Goal: Task Accomplishment & Management: Manage account settings

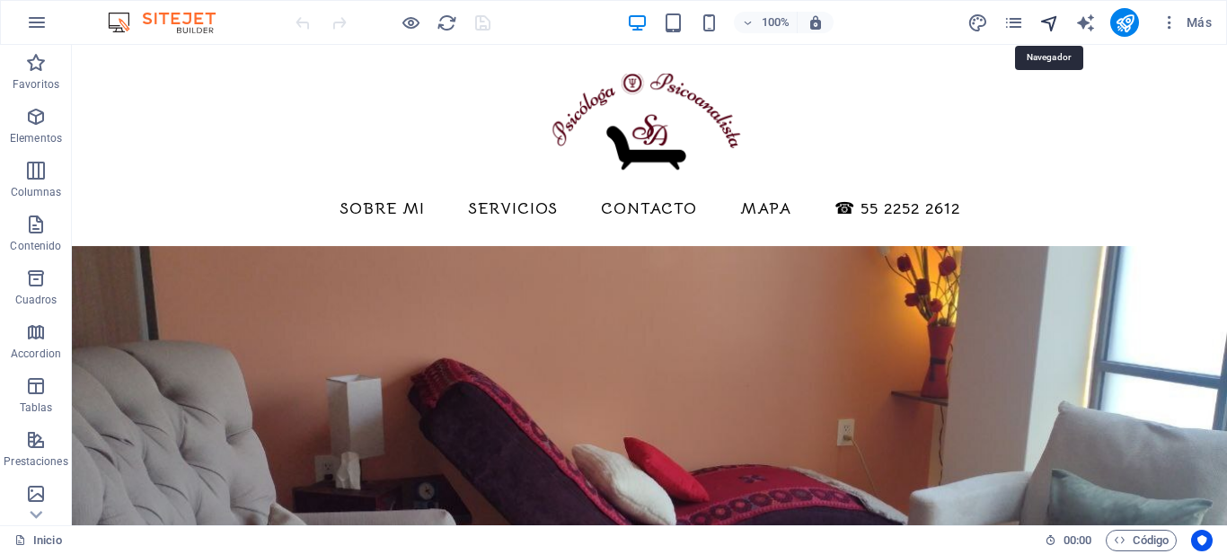
click at [1053, 18] on icon "navigator" at bounding box center [1049, 23] width 21 height 21
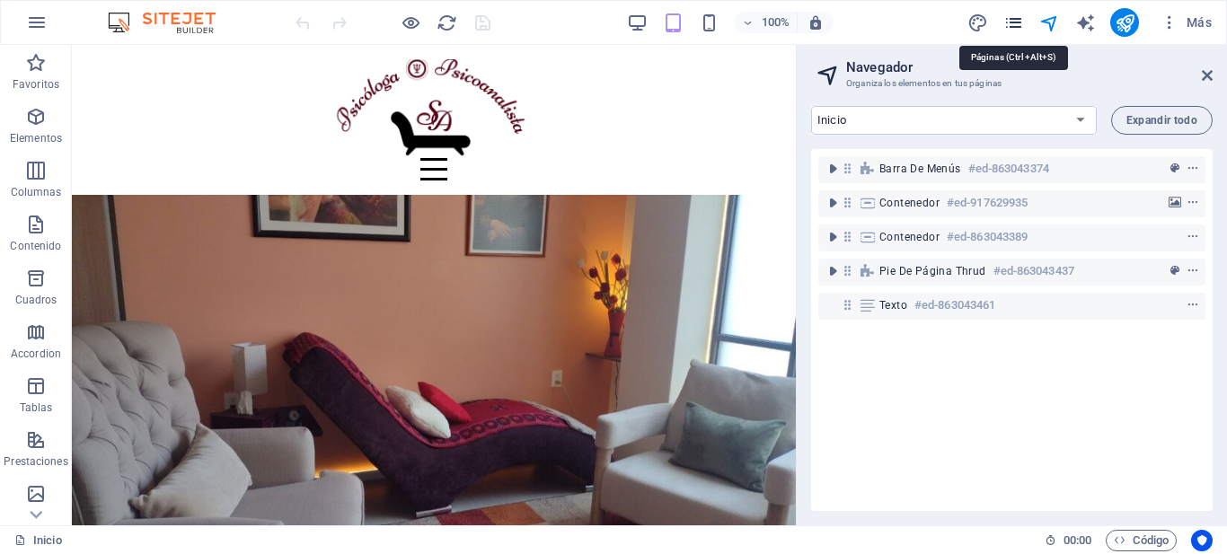
click at [1015, 26] on icon "pages" at bounding box center [1013, 23] width 21 height 21
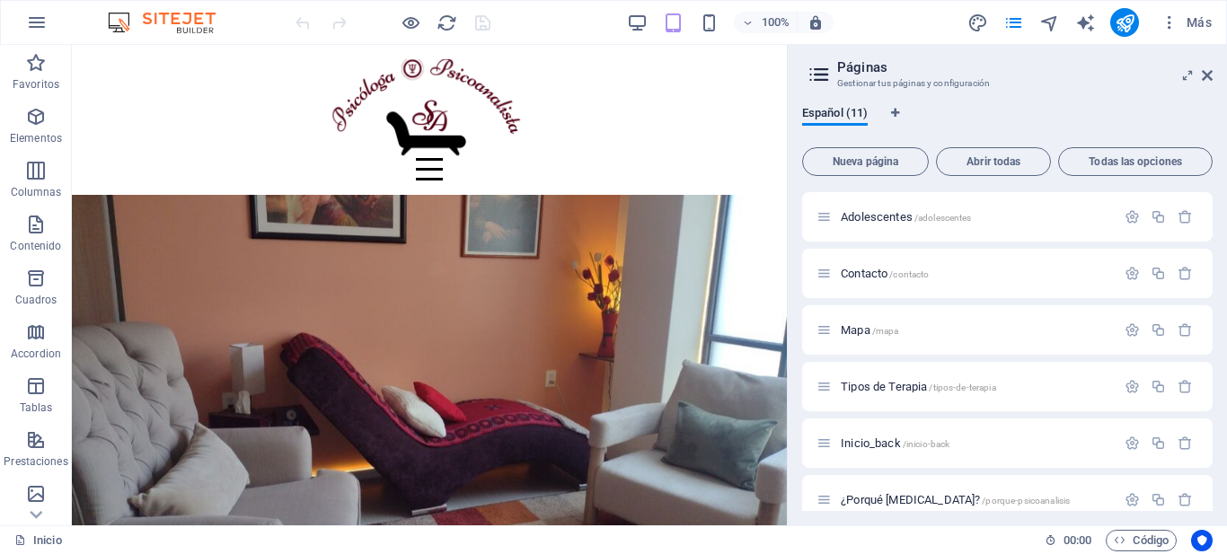
scroll to position [302, 0]
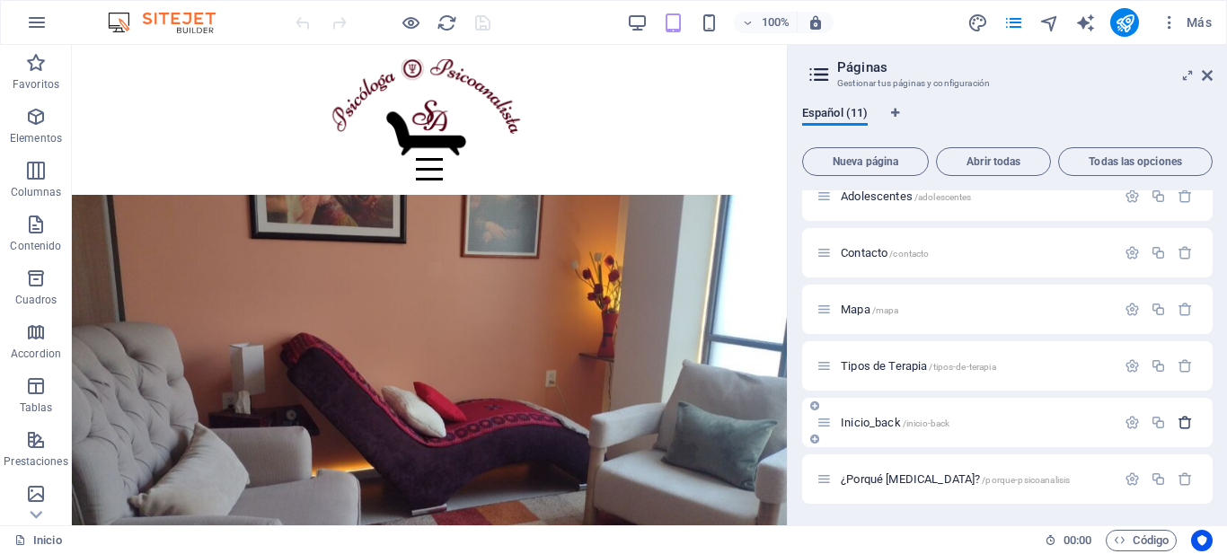
click at [1182, 424] on icon "button" at bounding box center [1184, 422] width 15 height 15
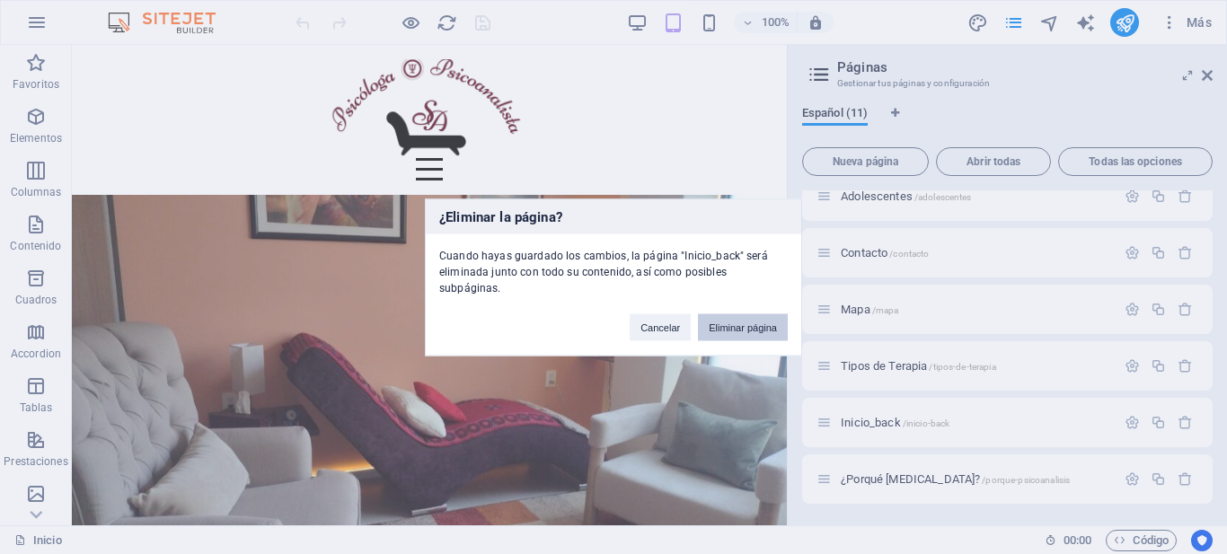
click at [739, 321] on button "Eliminar página" at bounding box center [743, 326] width 90 height 27
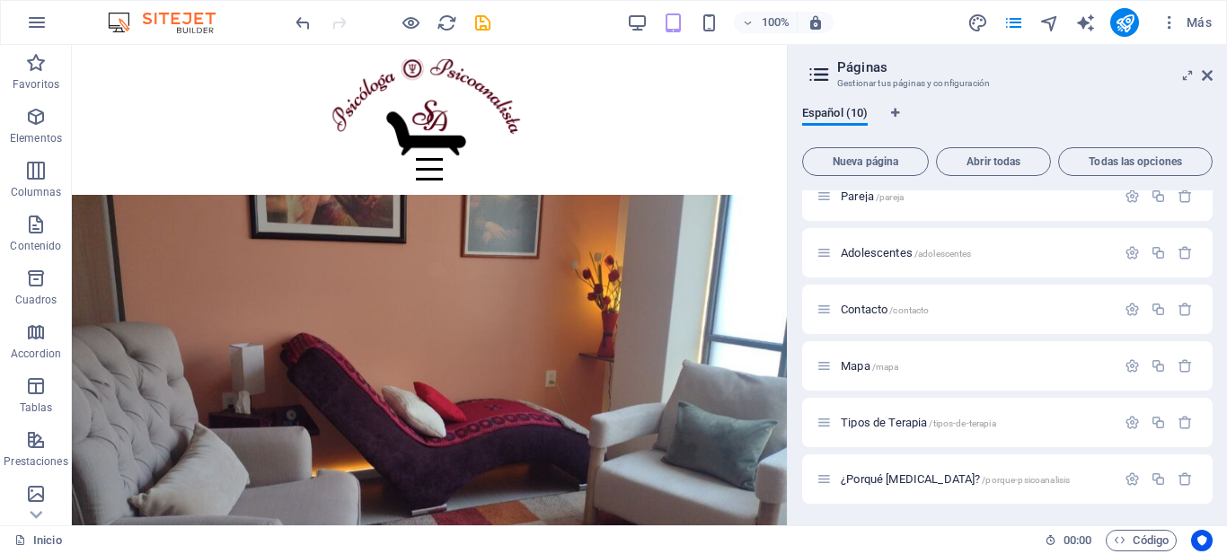
scroll to position [245, 0]
click at [1184, 479] on icon "button" at bounding box center [1184, 478] width 15 height 15
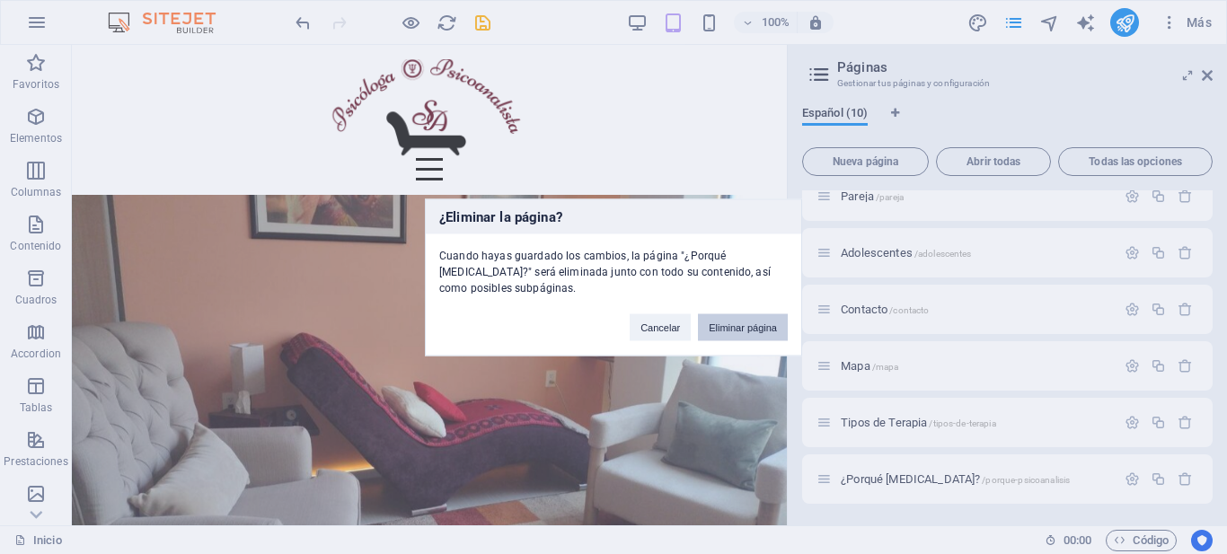
click at [733, 327] on button "Eliminar página" at bounding box center [743, 326] width 90 height 27
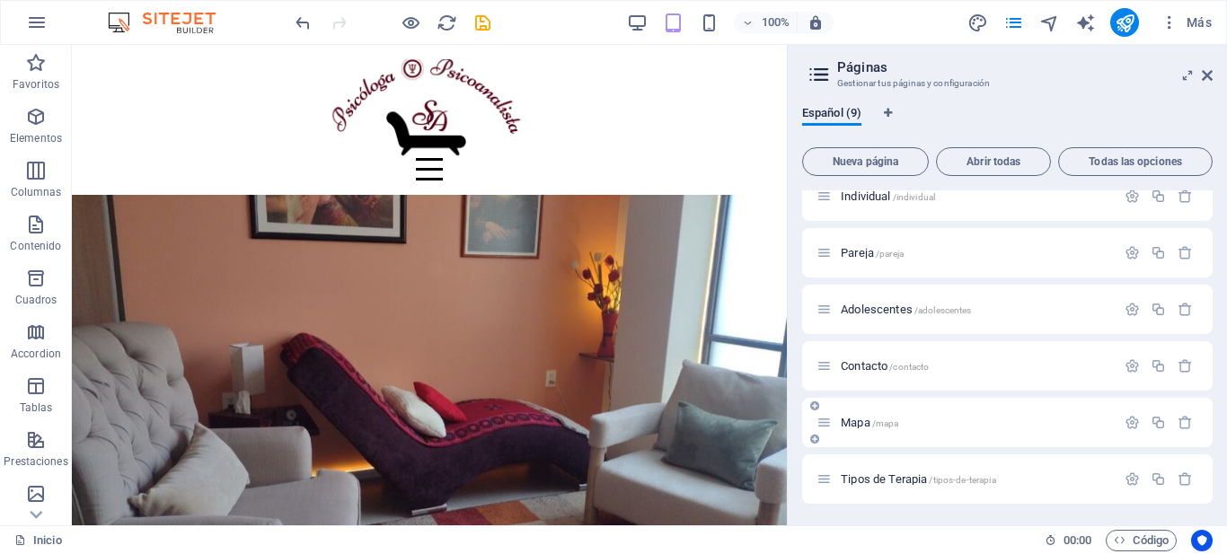
scroll to position [189, 0]
click at [879, 480] on span "Tipos de Terapia /tipos-de-terapia" at bounding box center [918, 478] width 155 height 13
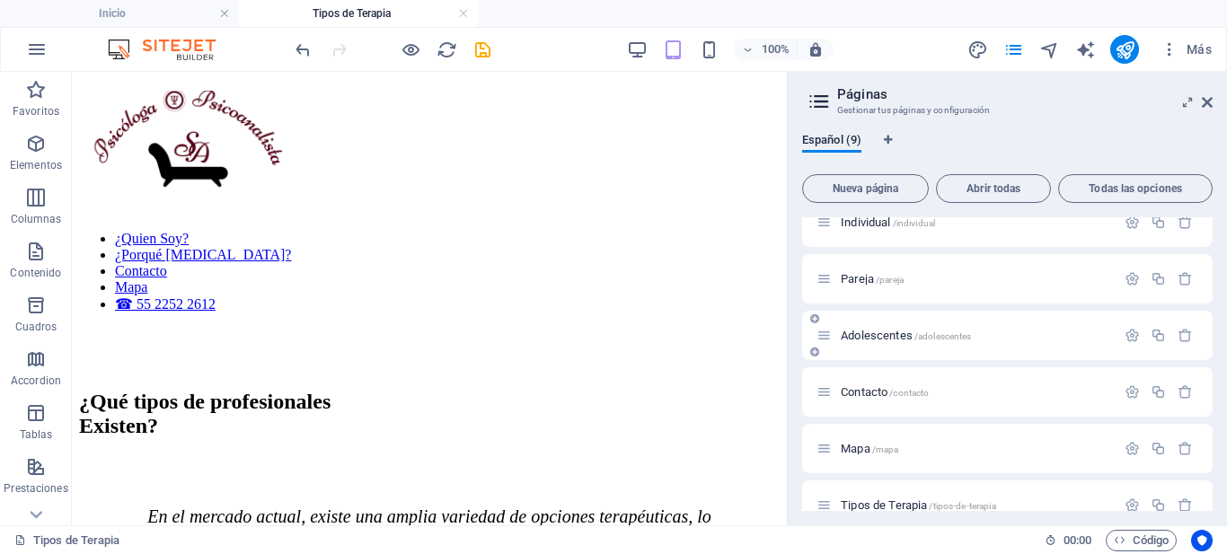
scroll to position [216, 0]
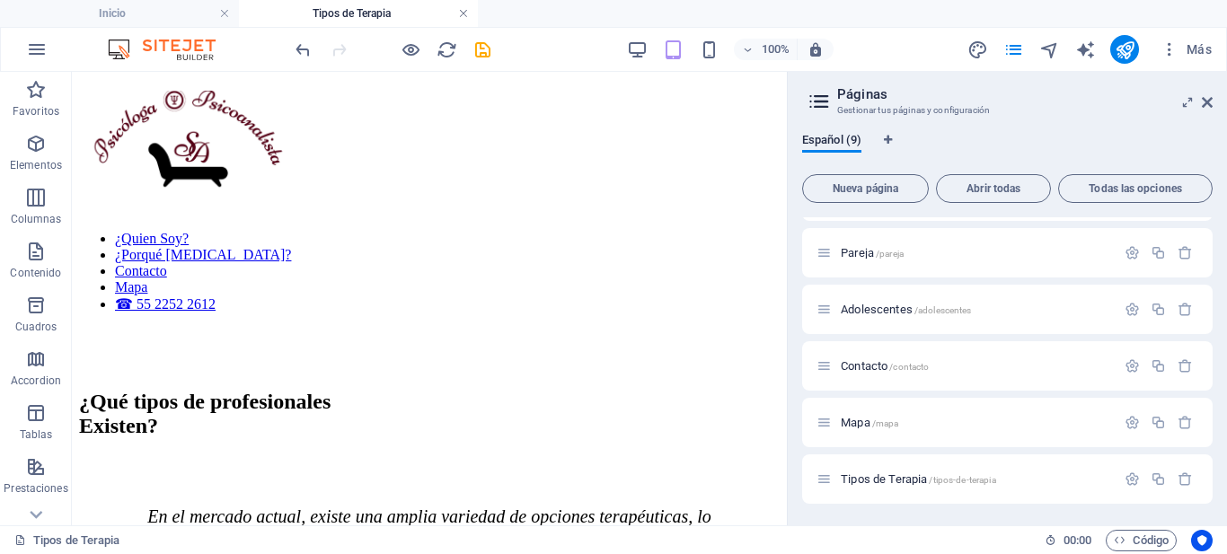
drag, startPoint x: 463, startPoint y: 10, endPoint x: 606, endPoint y: 174, distance: 218.3
click at [463, 10] on link at bounding box center [463, 13] width 11 height 17
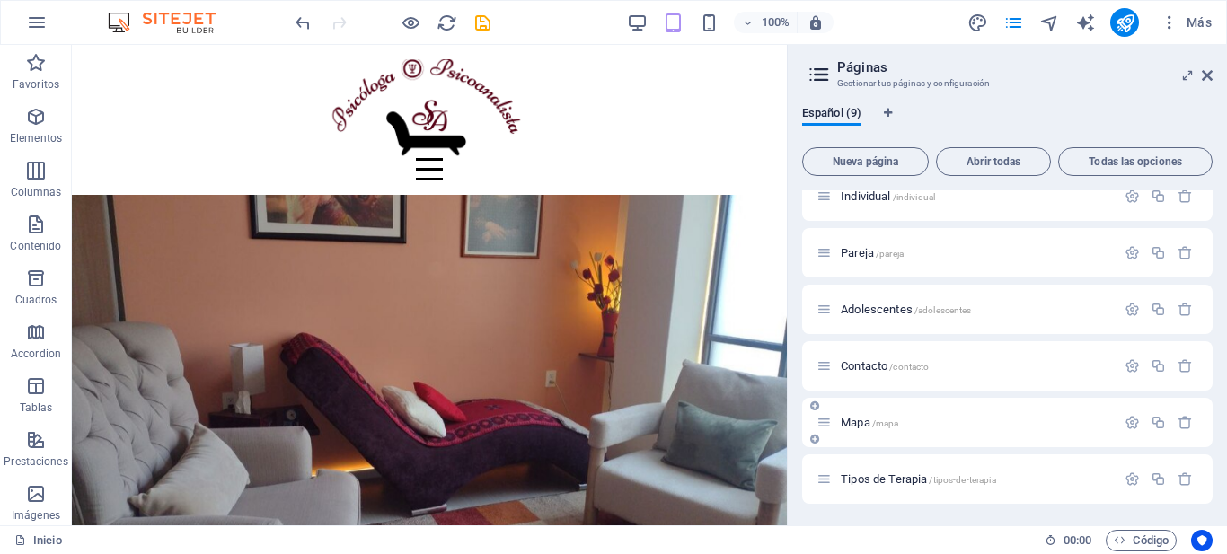
scroll to position [189, 0]
click at [1183, 479] on icon "button" at bounding box center [1184, 478] width 15 height 15
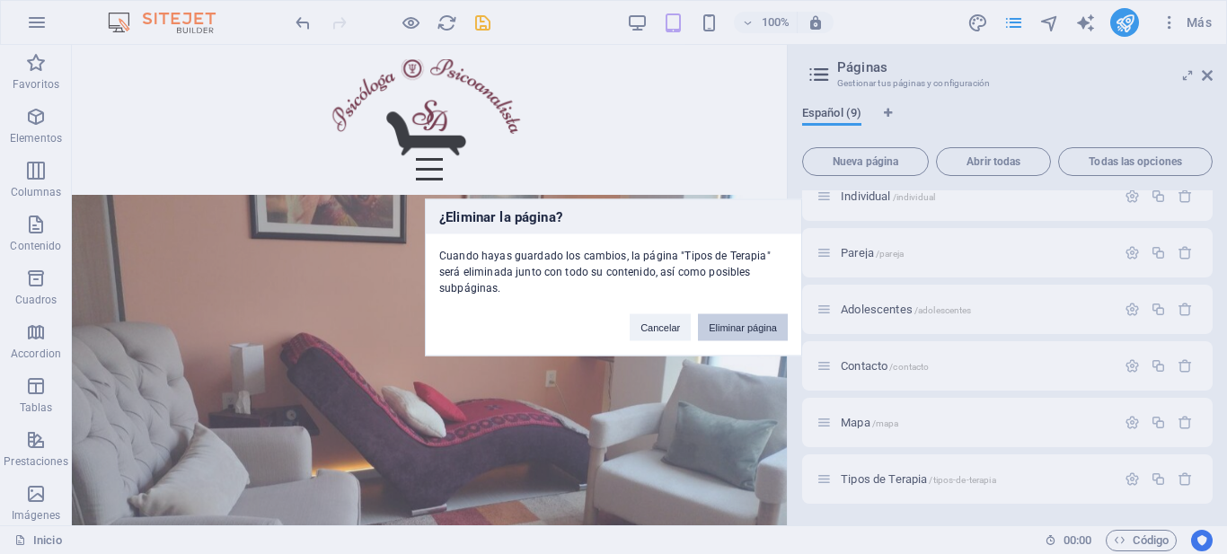
click at [744, 314] on button "Eliminar página" at bounding box center [743, 326] width 90 height 27
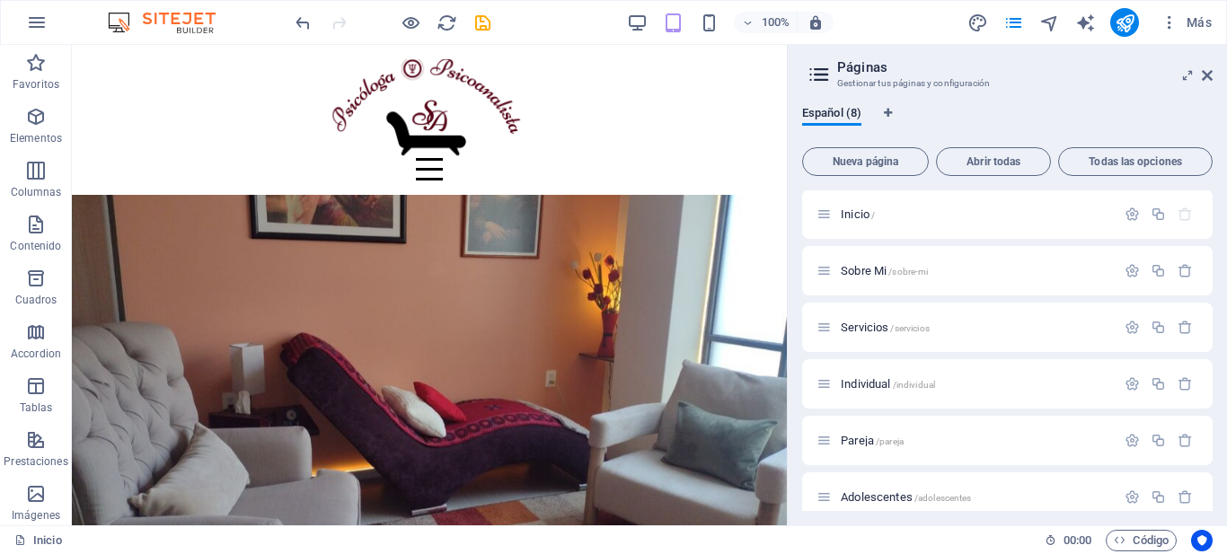
scroll to position [0, 0]
click at [1187, 72] on icon at bounding box center [1187, 75] width 0 height 14
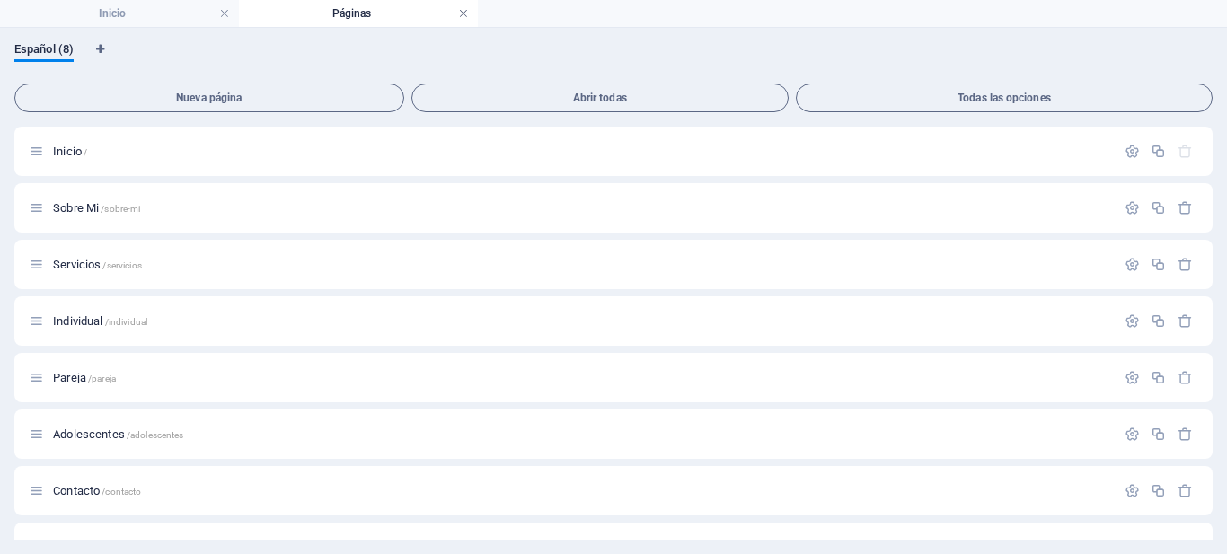
click at [464, 12] on link at bounding box center [463, 13] width 11 height 17
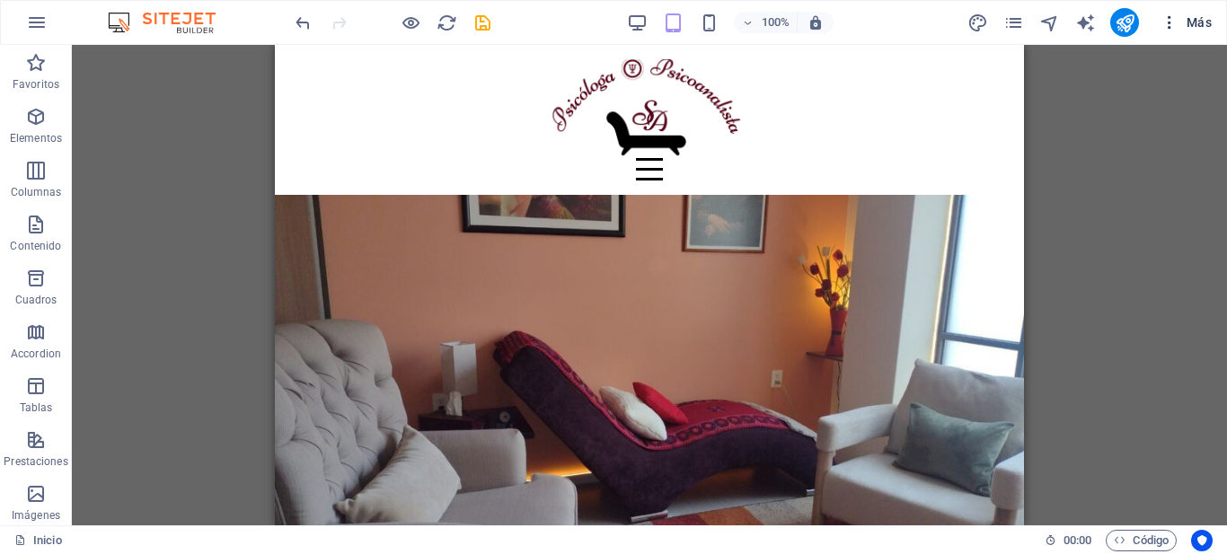
click at [1170, 18] on icon "button" at bounding box center [1169, 22] width 18 height 18
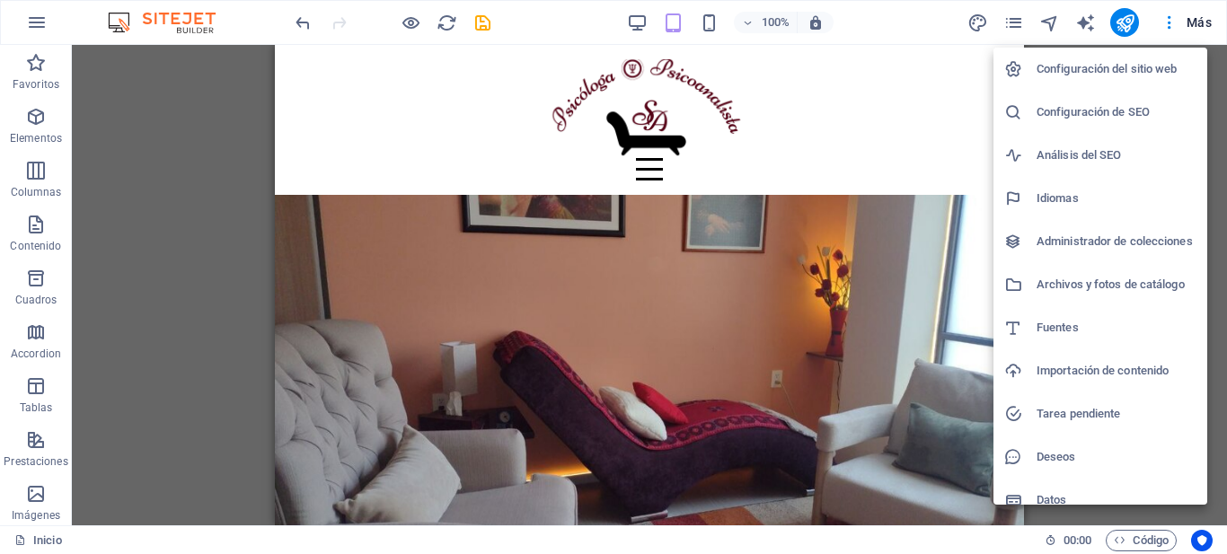
click at [209, 242] on div at bounding box center [613, 277] width 1227 height 554
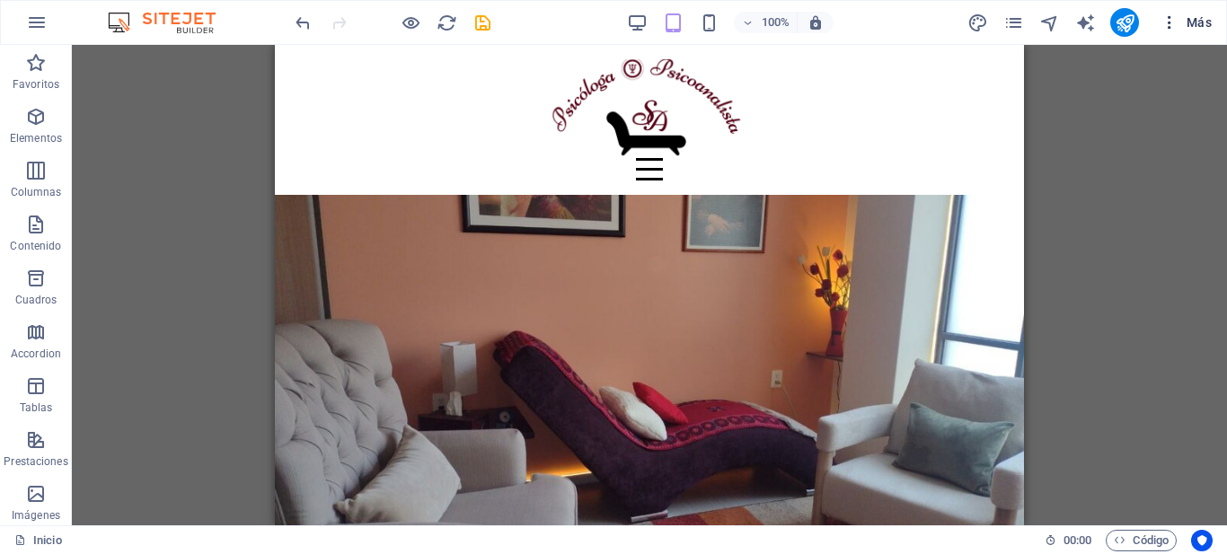
click at [1194, 22] on span "Más" at bounding box center [1185, 22] width 51 height 18
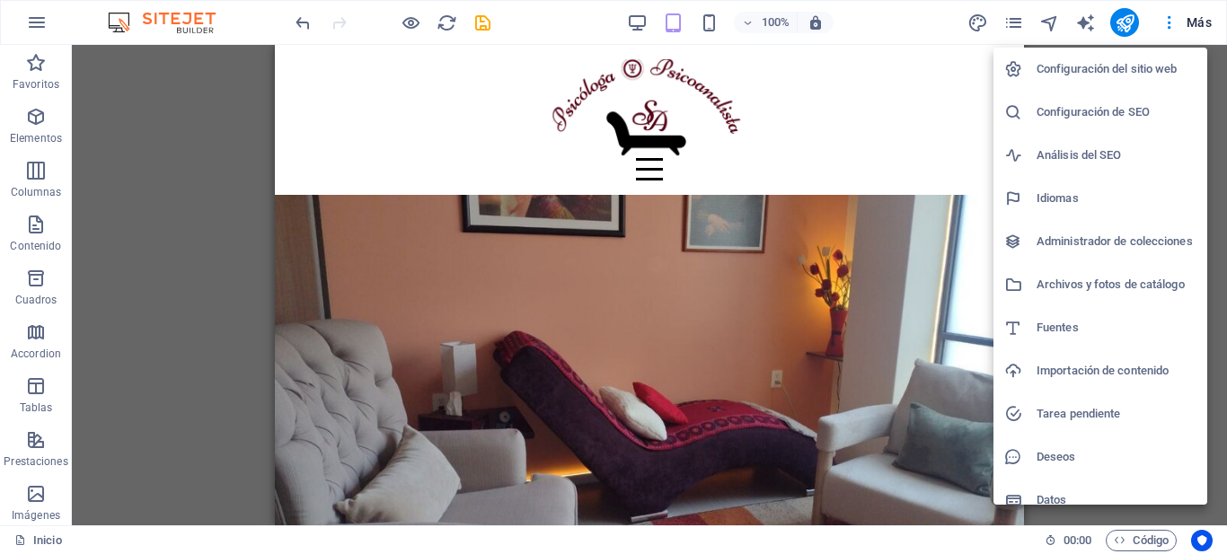
click at [1101, 153] on h6 "Análisis del SEO" at bounding box center [1116, 156] width 160 height 22
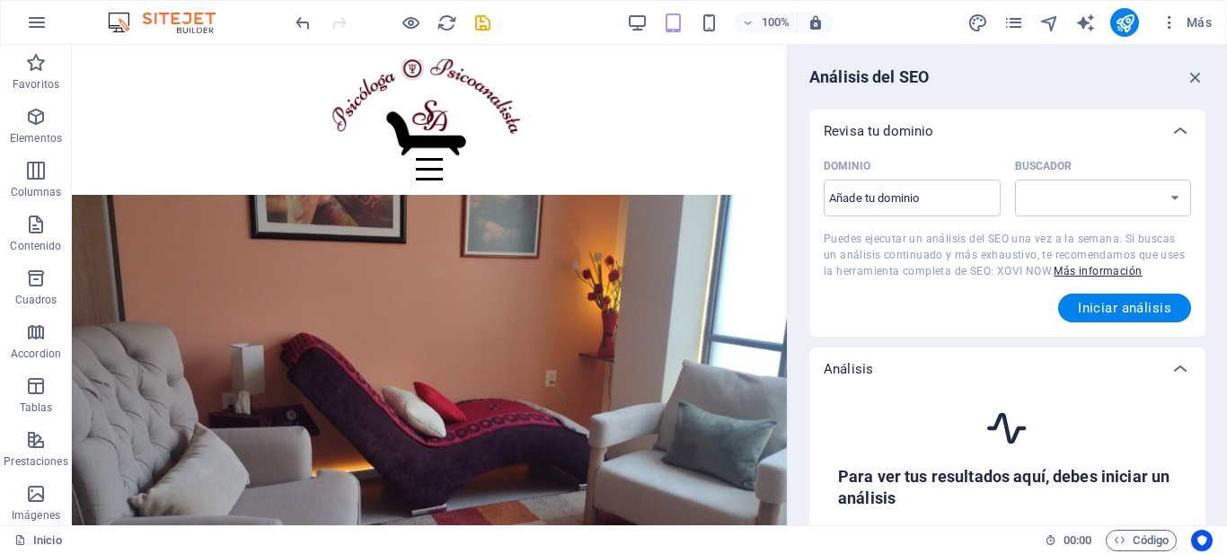
select select "[DOMAIN_NAME]"
click at [1190, 66] on button "button" at bounding box center [1195, 77] width 20 height 22
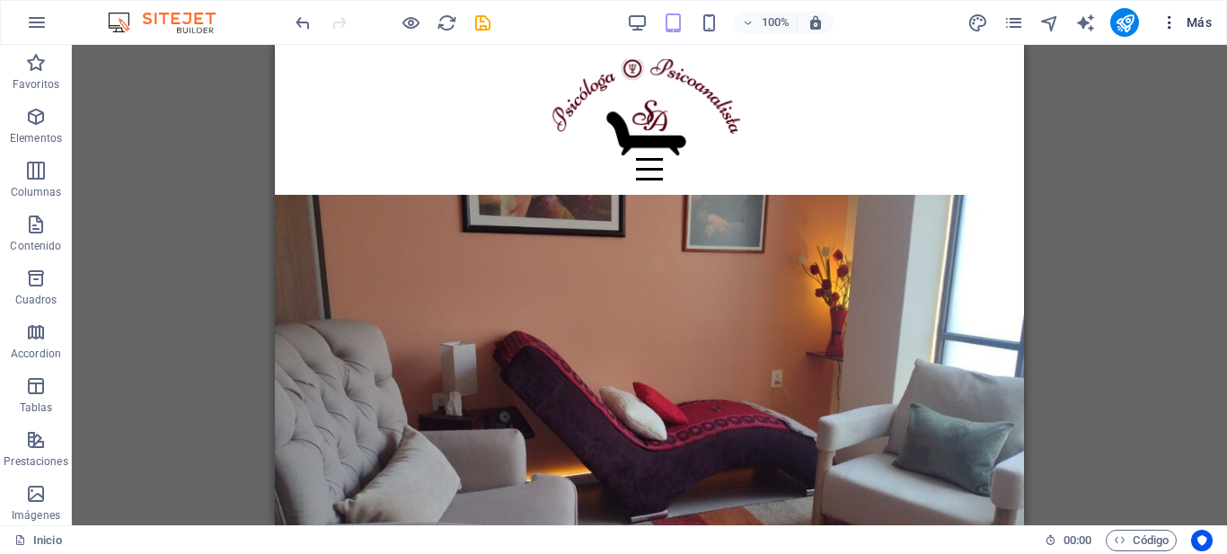
click at [1175, 29] on icon "button" at bounding box center [1169, 22] width 18 height 18
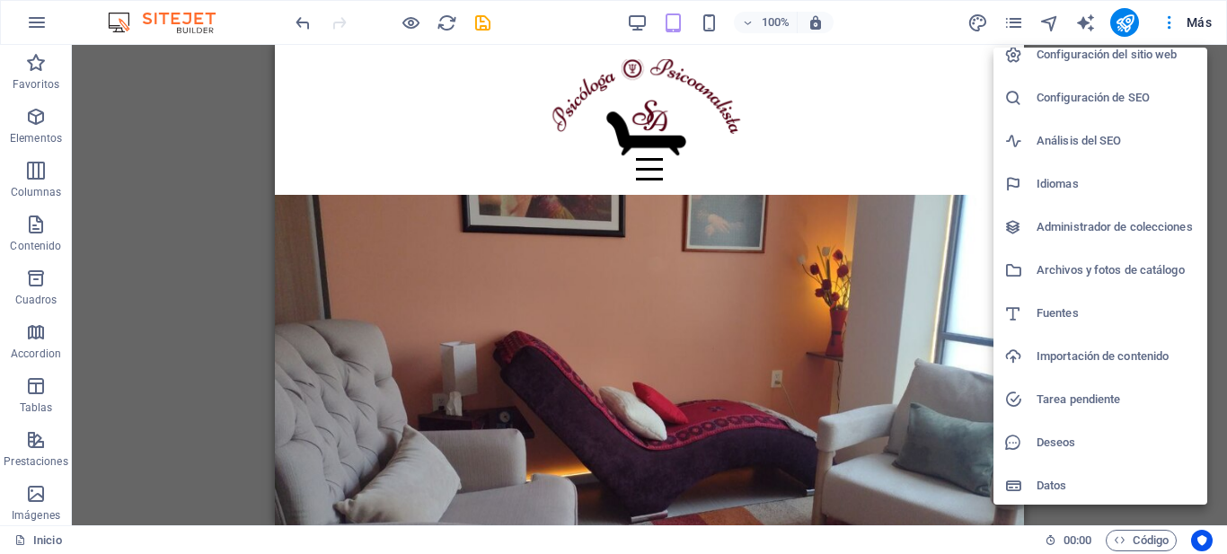
scroll to position [17, 0]
click at [1047, 482] on h6 "Datos" at bounding box center [1116, 483] width 160 height 22
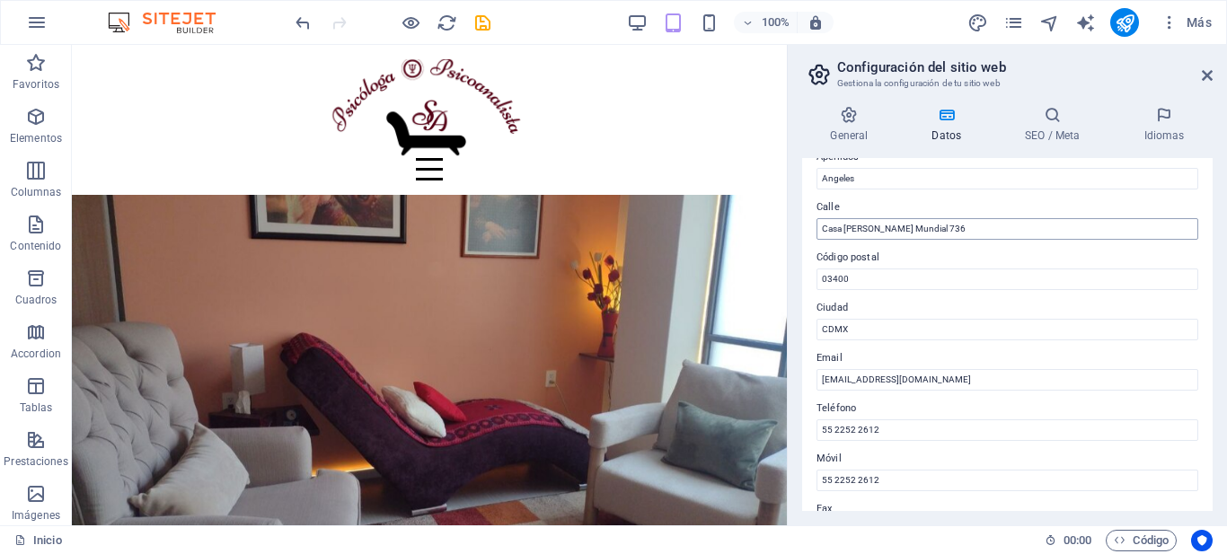
scroll to position [0, 0]
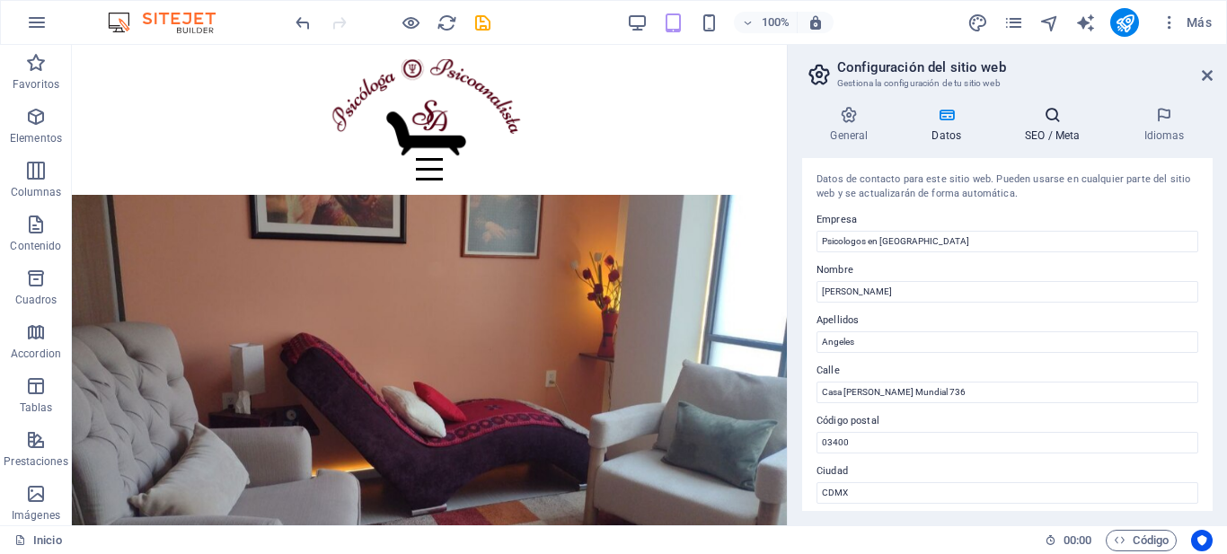
click at [1057, 115] on icon at bounding box center [1052, 115] width 111 height 18
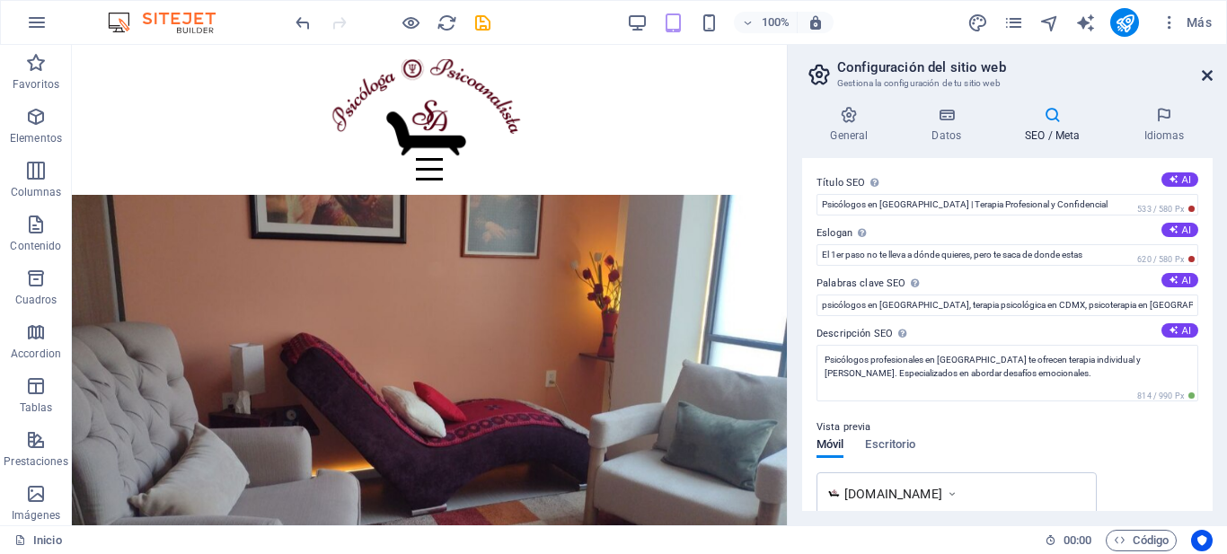
click at [1206, 77] on icon at bounding box center [1207, 75] width 11 height 14
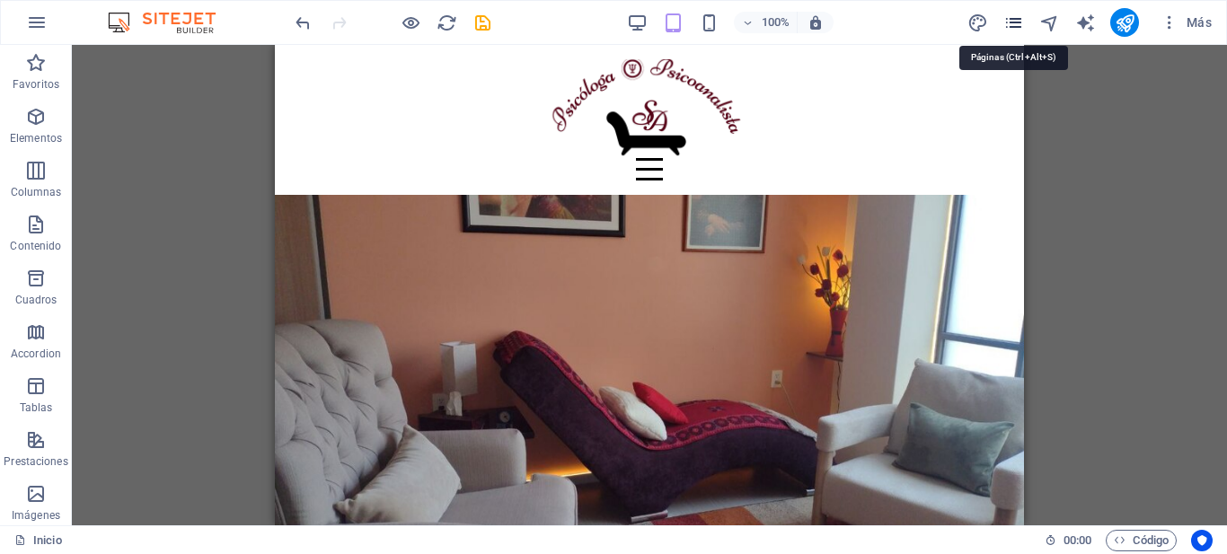
click at [1018, 23] on icon "pages" at bounding box center [1013, 23] width 21 height 21
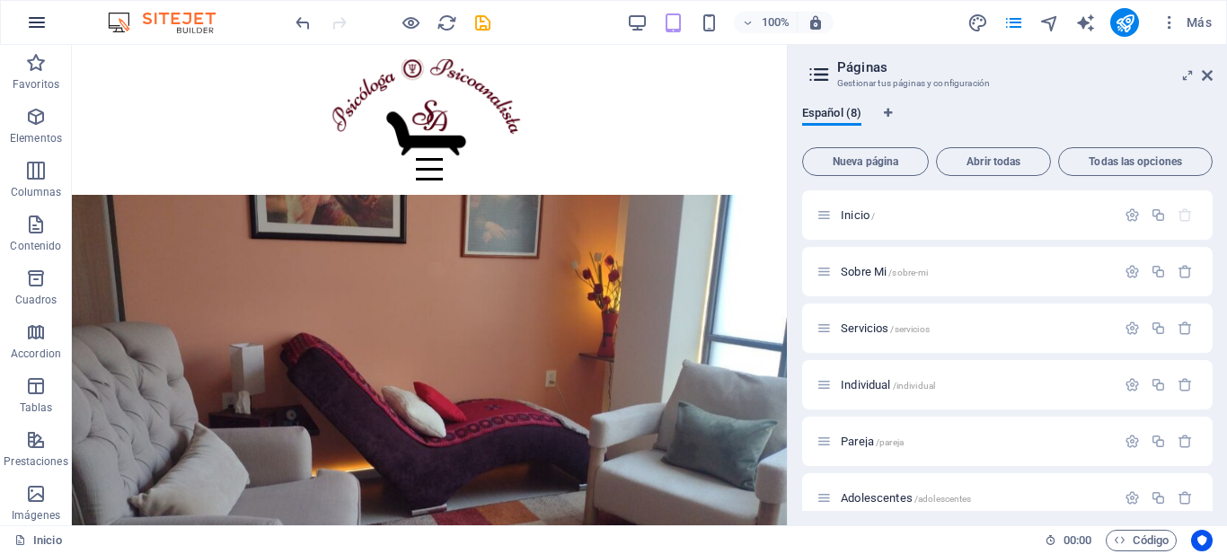
click at [39, 29] on icon "button" at bounding box center [37, 23] width 22 height 22
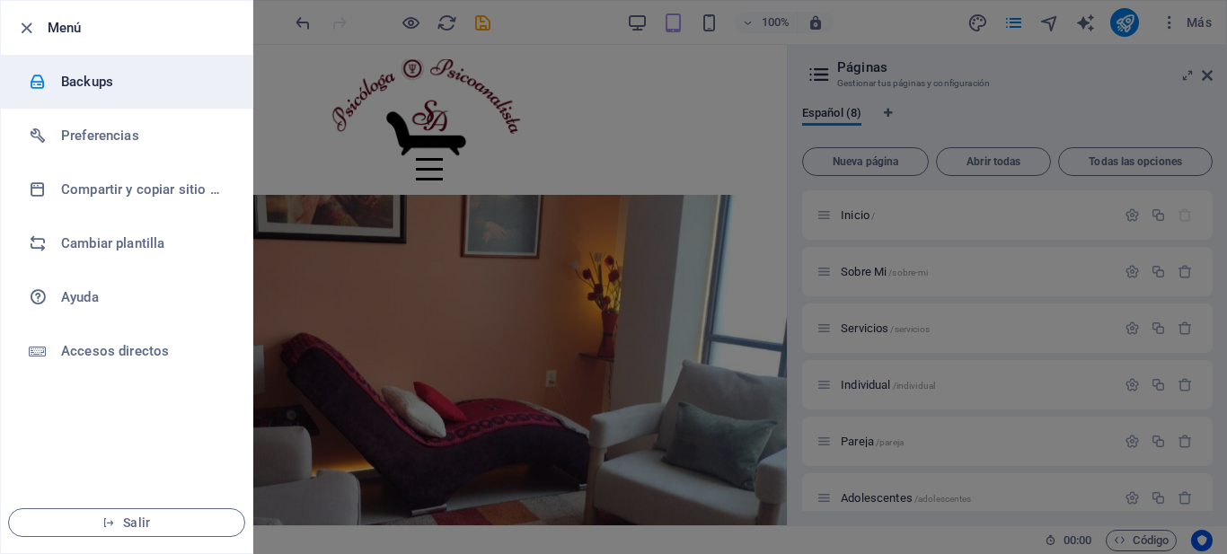
click at [76, 80] on h6 "Backups" at bounding box center [144, 82] width 166 height 22
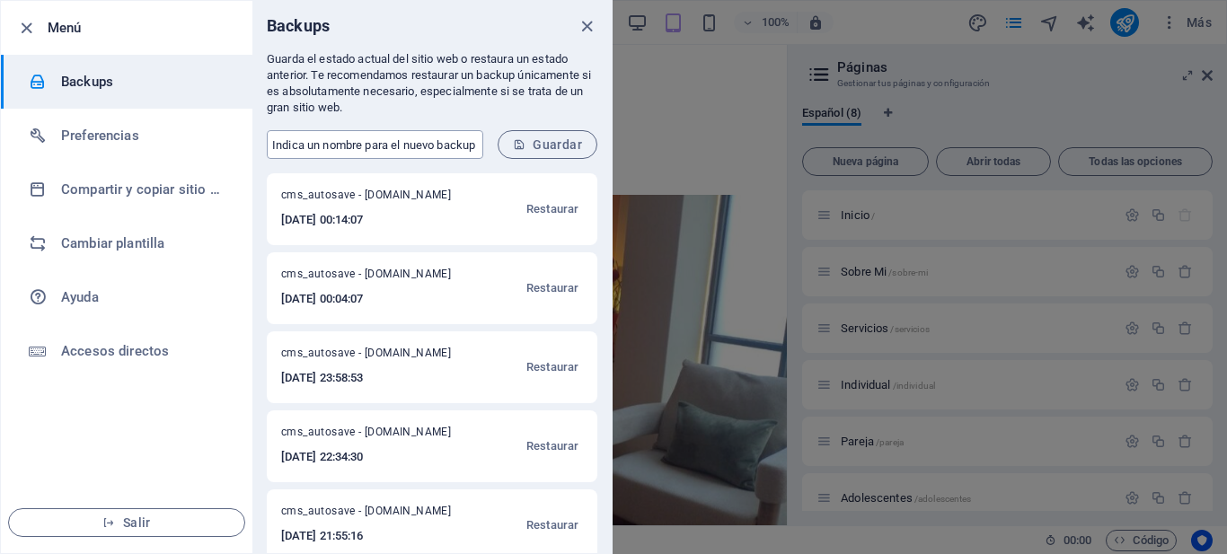
click at [416, 150] on input "text" at bounding box center [375, 144] width 216 height 29
type input "nuevo [DATE]"
click at [580, 141] on span "Guardar" at bounding box center [547, 144] width 69 height 14
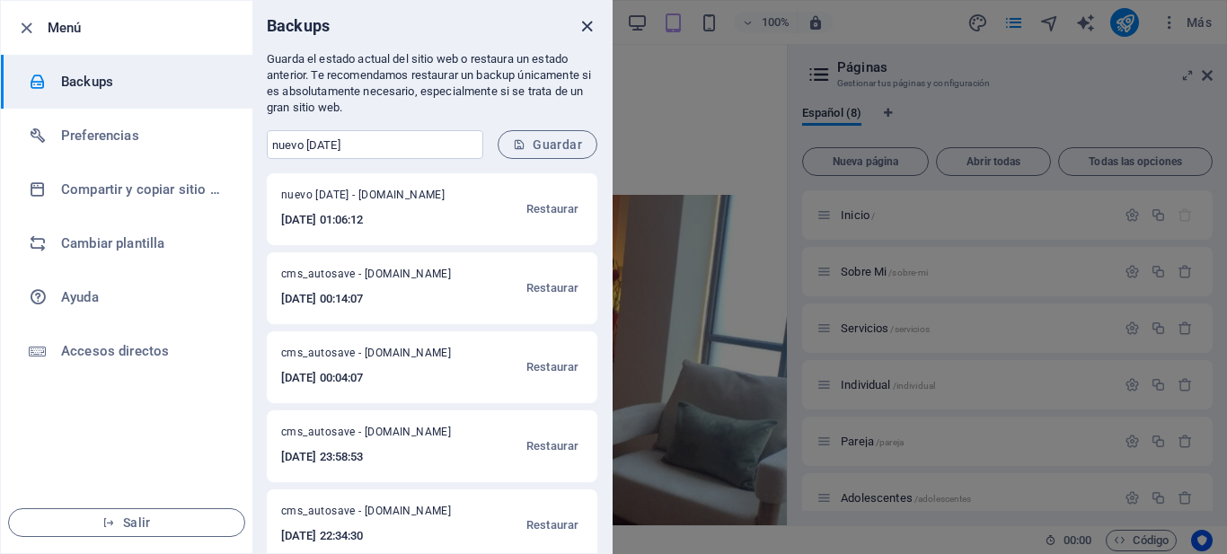
click at [588, 26] on icon "close" at bounding box center [587, 26] width 21 height 21
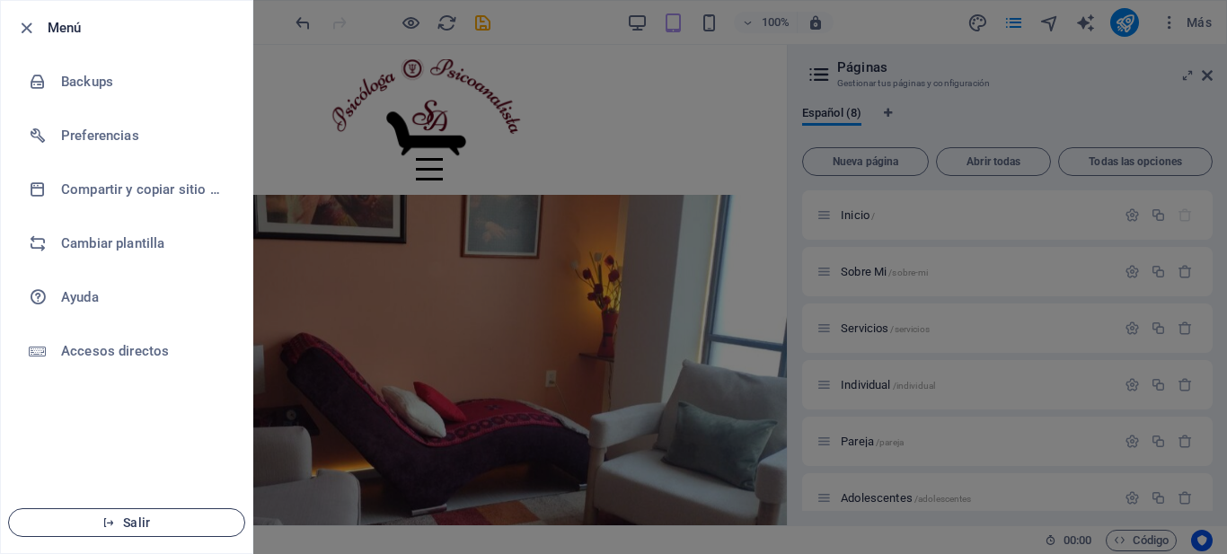
click at [128, 516] on span "Salir" at bounding box center [126, 522] width 207 height 14
